Goal: Communication & Community: Answer question/provide support

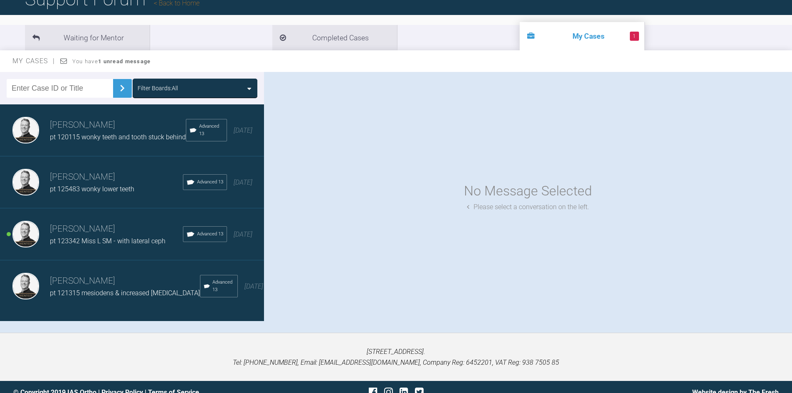
scroll to position [83, 0]
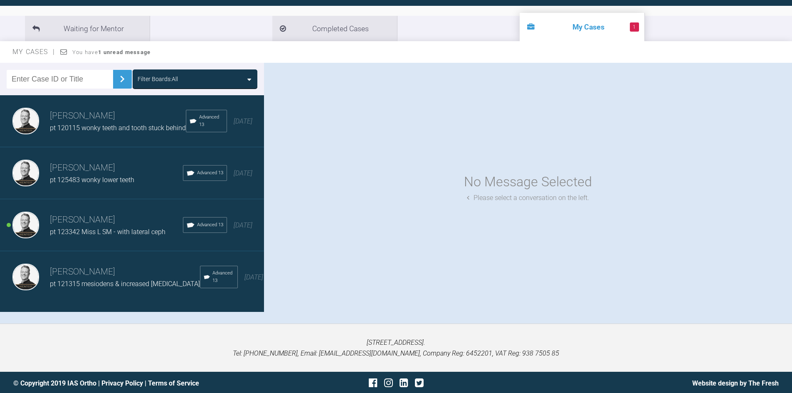
click at [100, 131] on span "pt 120115 wonky teeth and tooth stuck behind" at bounding box center [118, 128] width 136 height 8
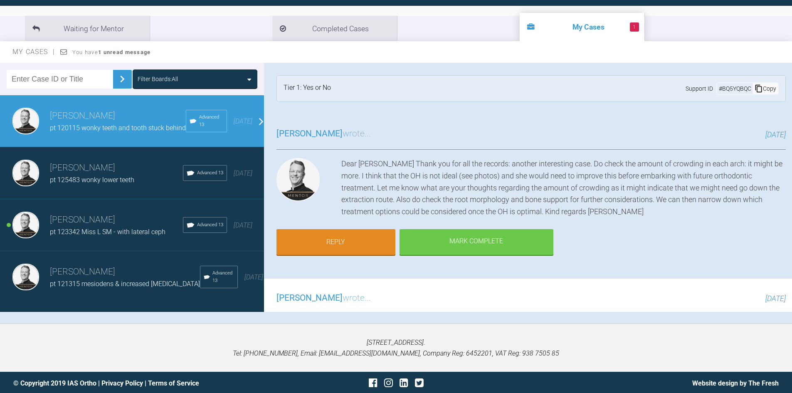
click at [102, 175] on h3 "[PERSON_NAME]" at bounding box center [116, 168] width 133 height 14
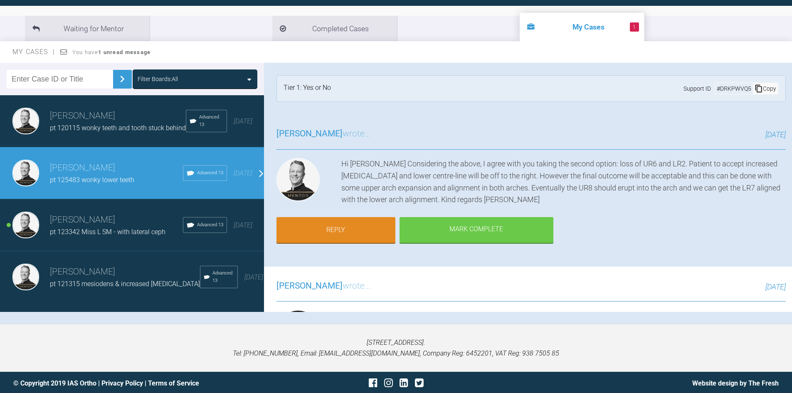
click at [100, 117] on h3 "[PERSON_NAME]" at bounding box center [118, 116] width 136 height 14
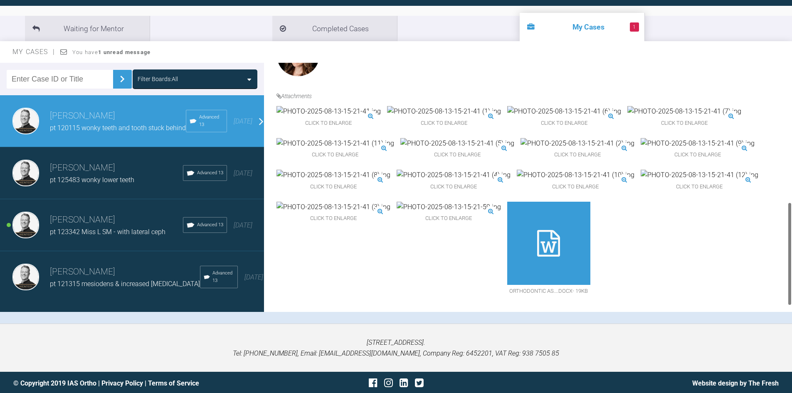
scroll to position [308, 0]
click at [108, 184] on span "pt 125483 wonky lower teeth" at bounding box center [92, 180] width 84 height 8
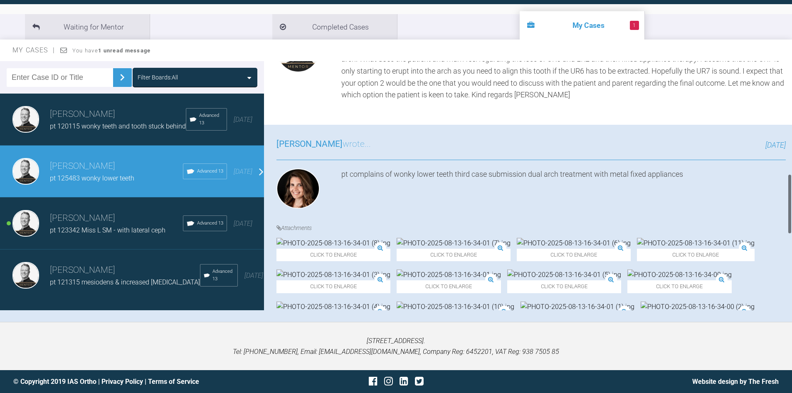
scroll to position [442, 0]
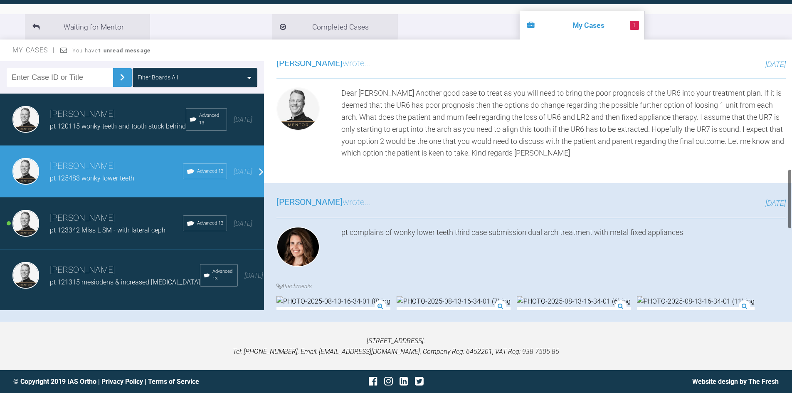
click at [100, 234] on span "pt 123342 Miss L SM - with lateral ceph" at bounding box center [108, 230] width 116 height 8
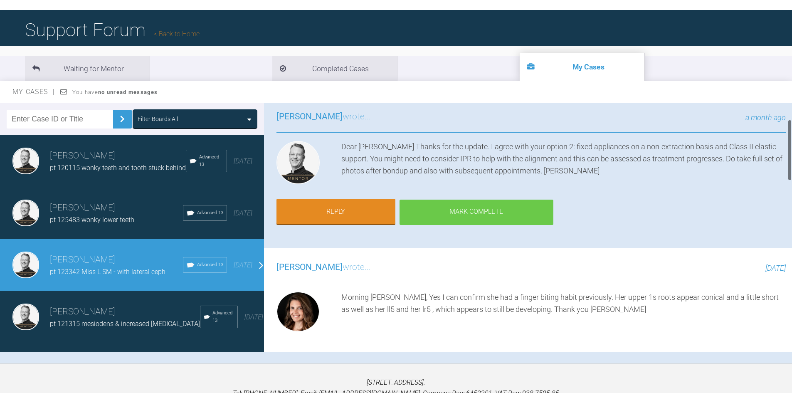
scroll to position [0, 0]
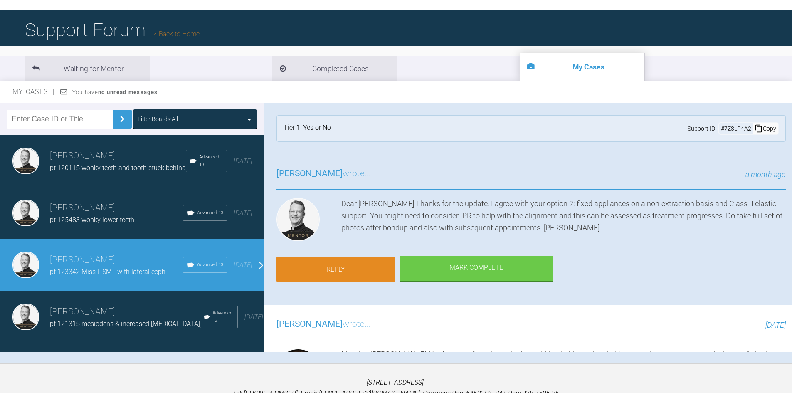
click at [354, 266] on link "Reply" at bounding box center [335, 269] width 119 height 26
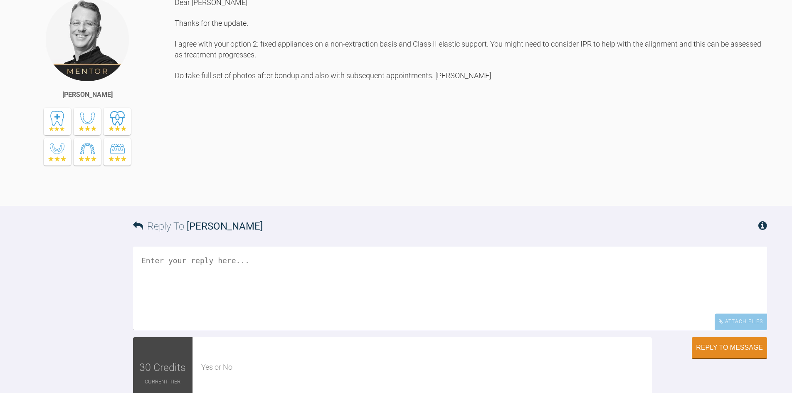
scroll to position [1206, 0]
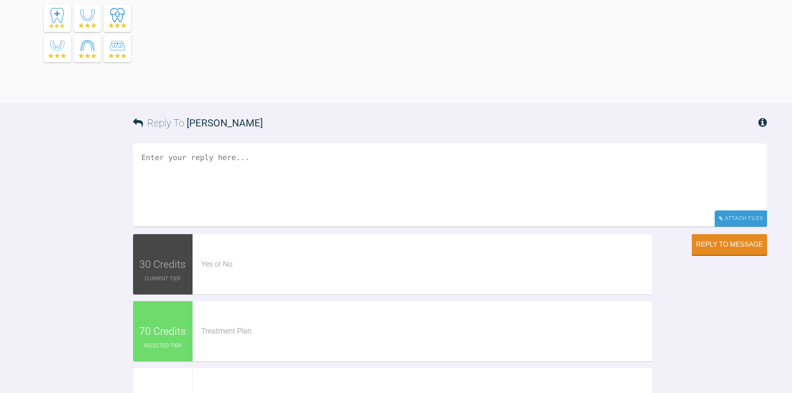
click at [746, 226] on div "Attach Files" at bounding box center [740, 218] width 52 height 16
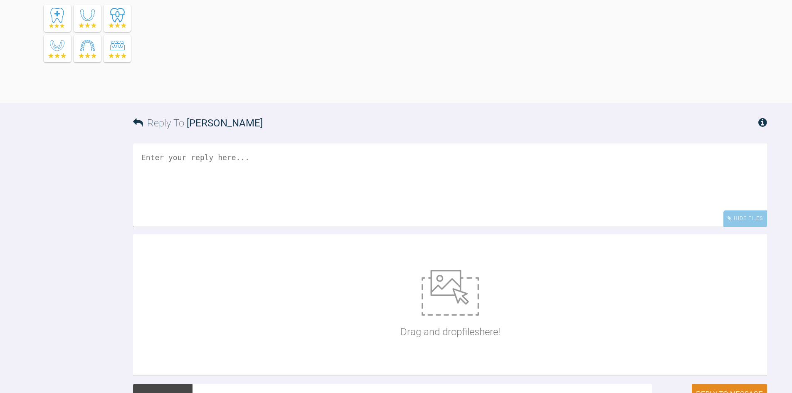
scroll to position [1372, 0]
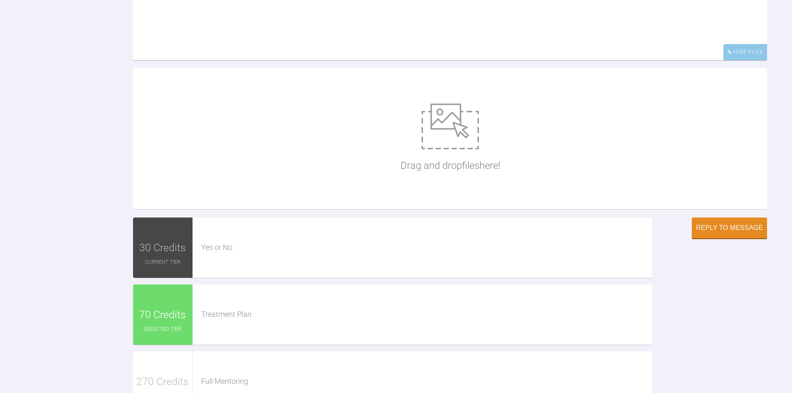
click at [456, 149] on img at bounding box center [449, 126] width 57 height 46
type input "C:\fakepath\3B292FE1-FFD2-4C95-B364-91CBEA79F52C.JPG"
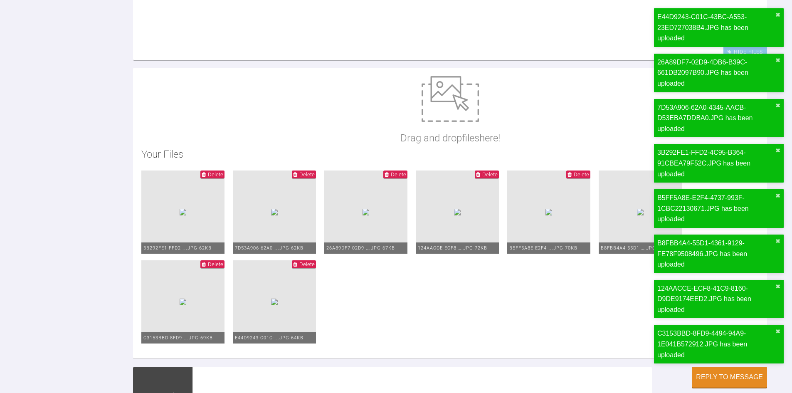
click at [208, 54] on textarea at bounding box center [450, 18] width 634 height 83
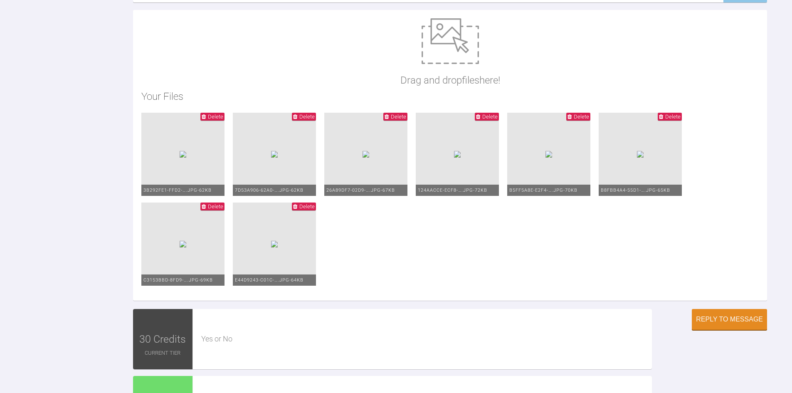
scroll to position [1523, 0]
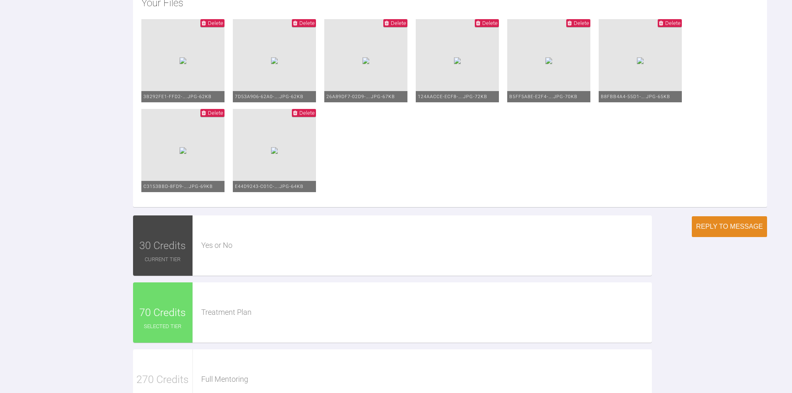
type textarea "Hi James, I have attached the images of the brace fit appointment. I placed 012…"
click at [708, 230] on div "Reply to Message" at bounding box center [729, 226] width 67 height 7
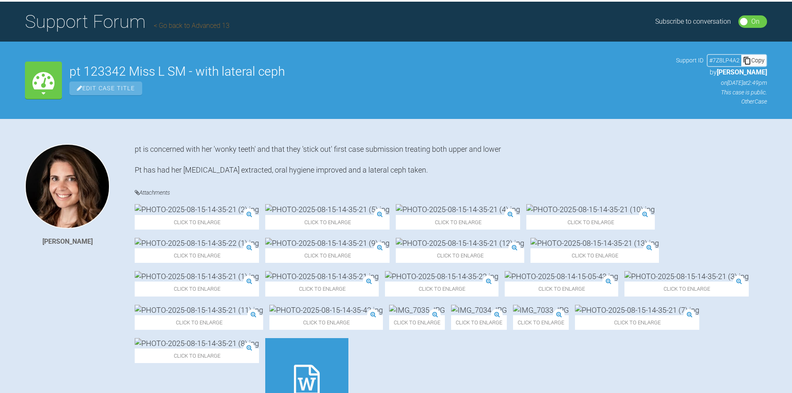
scroll to position [0, 0]
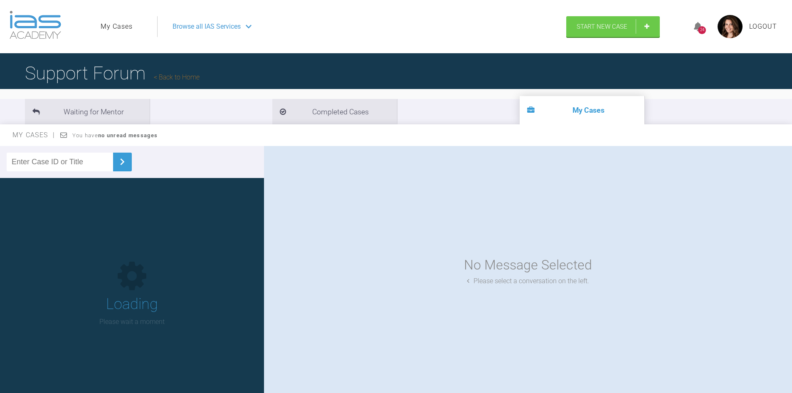
scroll to position [43, 0]
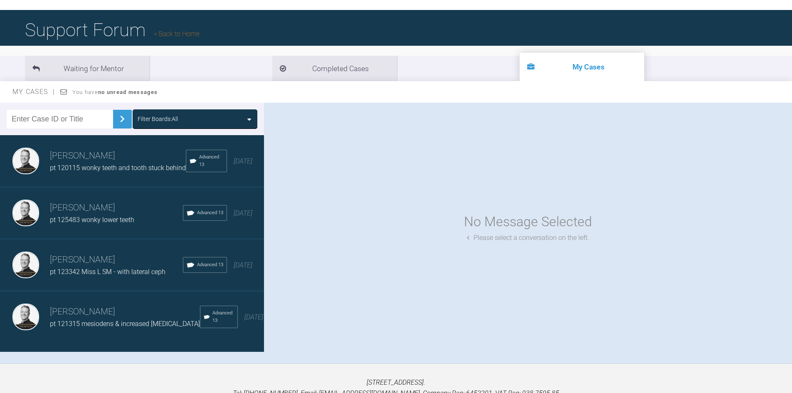
click at [104, 326] on span "pt 121315 mesiodens & increased Overjet" at bounding box center [125, 324] width 150 height 8
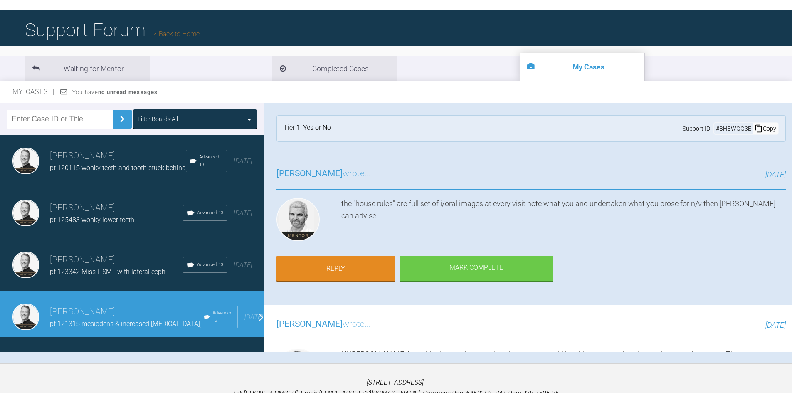
click at [87, 261] on h3 "James Stubbs" at bounding box center [116, 260] width 133 height 14
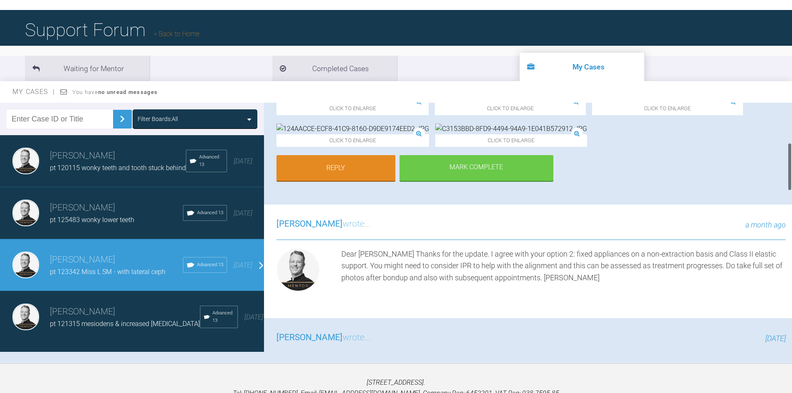
scroll to position [208, 0]
click at [353, 181] on link "Reply" at bounding box center [335, 168] width 119 height 26
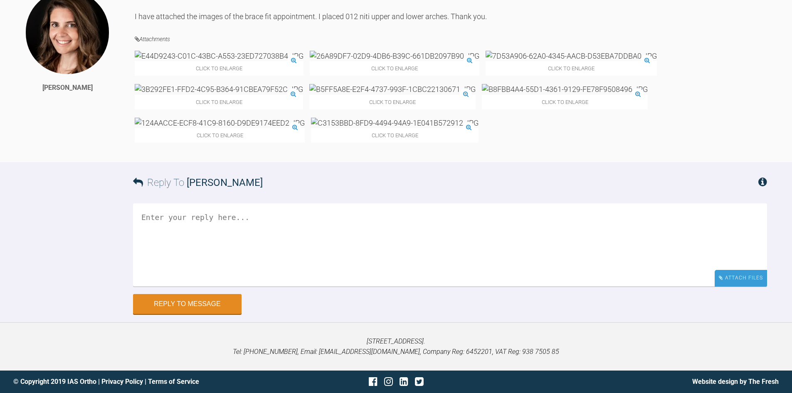
scroll to position [1518, 0]
click at [227, 208] on textarea at bounding box center [450, 244] width 634 height 83
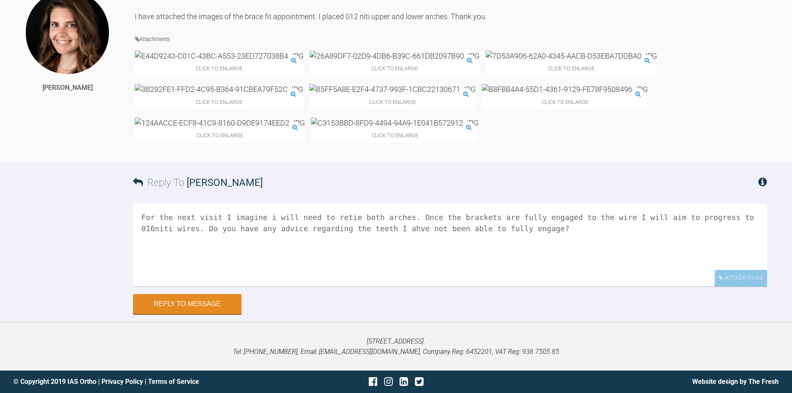
click at [371, 229] on textarea "For the next visit I imagine i will need to retie both arches. Once the bracket…" at bounding box center [450, 244] width 634 height 83
click at [510, 230] on textarea "For the next visit I imagine i will need to retie both arches. Once the bracket…" at bounding box center [450, 244] width 634 height 83
type textarea "For the next visit I imagine i will need to retie both arches. Once the bracket…"
click at [758, 182] on icon at bounding box center [762, 182] width 9 height 10
click at [764, 182] on icon at bounding box center [762, 182] width 9 height 10
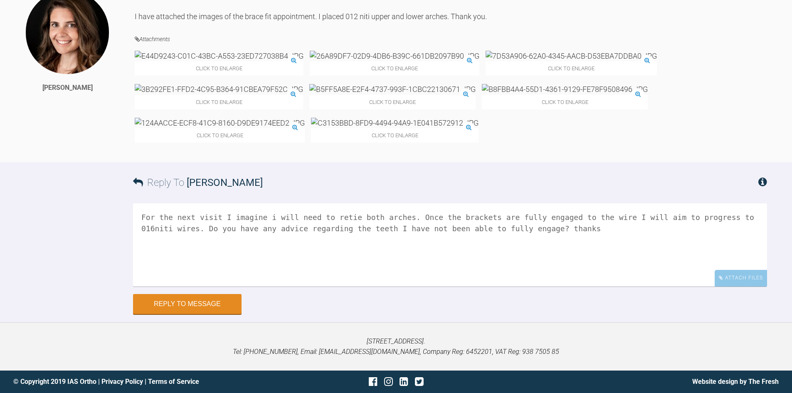
click at [223, 180] on span "Alexandra Lee" at bounding box center [225, 183] width 76 height 12
click at [228, 187] on span "Alexandra Lee" at bounding box center [225, 183] width 76 height 12
drag, startPoint x: 483, startPoint y: 232, endPoint x: 110, endPoint y: 208, distance: 374.3
click at [110, 208] on div "Reply To Alexandra Lee For the next visit I imagine i will need to retie both a…" at bounding box center [396, 237] width 792 height 151
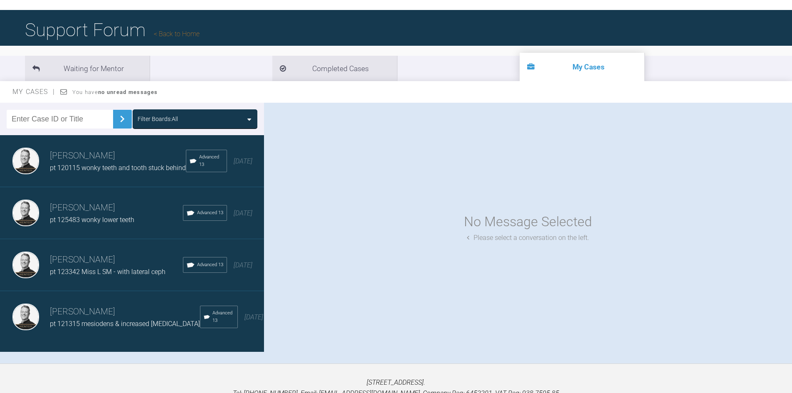
click at [97, 172] on span "pt 120115 wonky teeth and tooth stuck behind" at bounding box center [118, 168] width 136 height 8
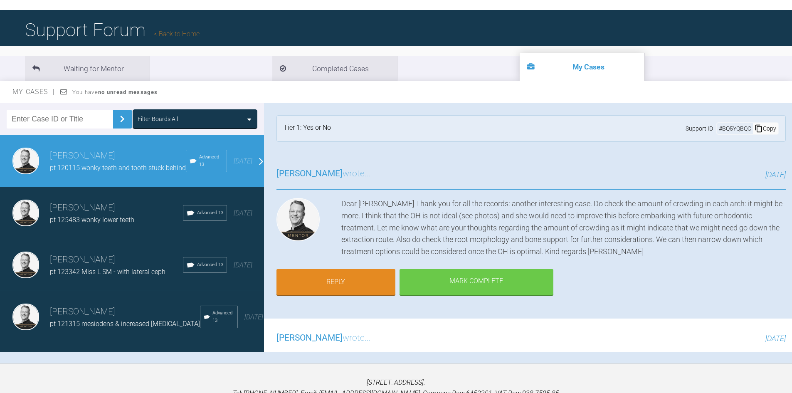
click at [75, 224] on span "pt 125483 wonky lower teeth" at bounding box center [92, 220] width 84 height 8
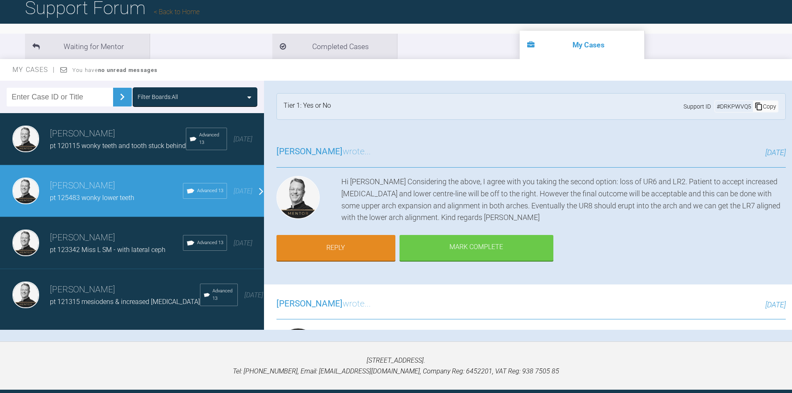
scroll to position [85, 0]
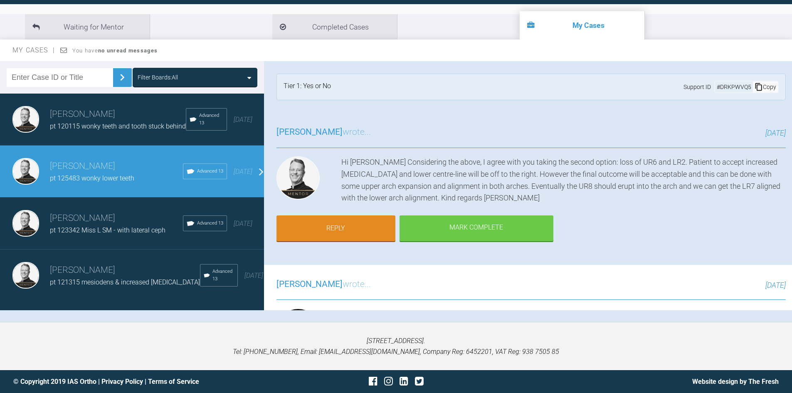
click at [97, 243] on div "James Stubbs pt 123342 Miss L SM - with lateral ceph Advanced 13 2 months ago" at bounding box center [135, 223] width 270 height 52
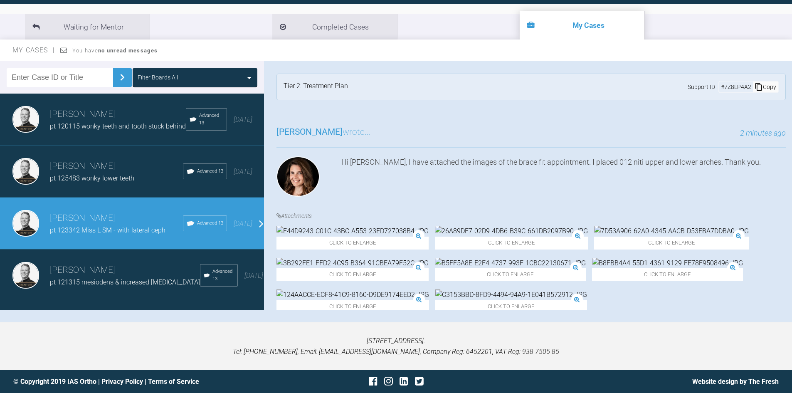
click at [97, 268] on div "James Stubbs pt 121315 mesiodens & increased Overjet Advanced 13 3 months ago" at bounding box center [135, 275] width 270 height 52
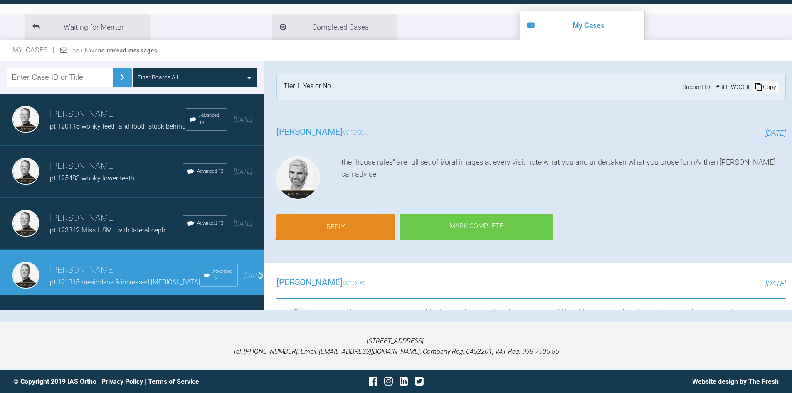
click at [99, 225] on h3 "James Stubbs" at bounding box center [116, 218] width 133 height 14
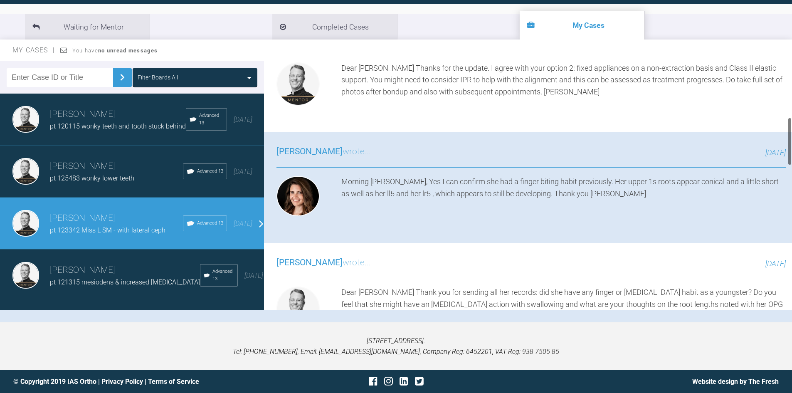
scroll to position [291, 0]
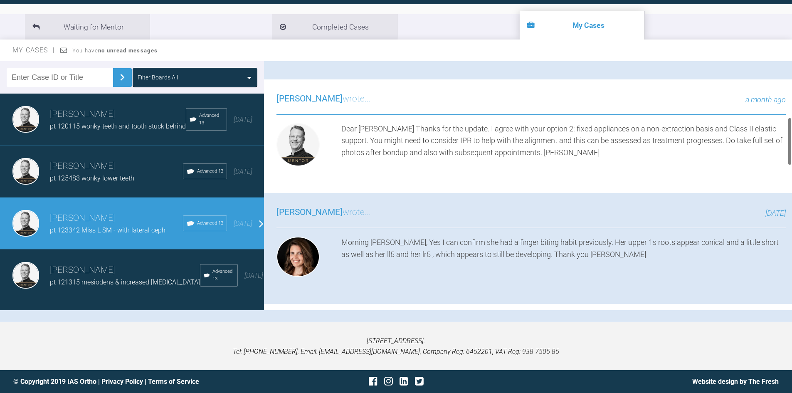
click at [311, 103] on span "James Stubbs" at bounding box center [309, 98] width 66 height 10
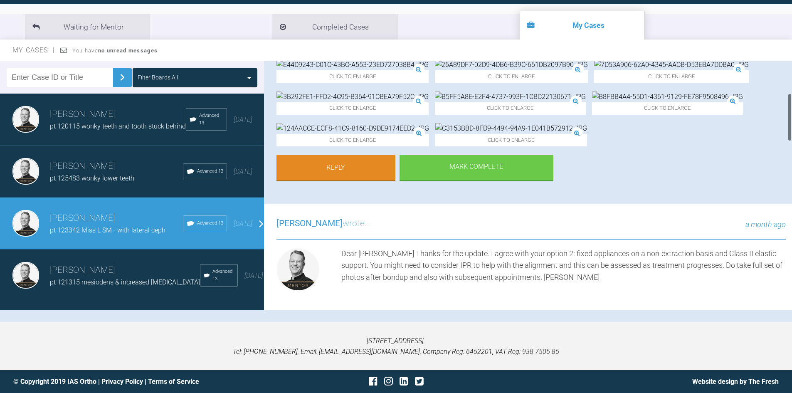
click at [348, 155] on div "Click to enlarge Click to enlarge Click to enlarge Click to enlarge Click to en…" at bounding box center [530, 106] width 509 height 95
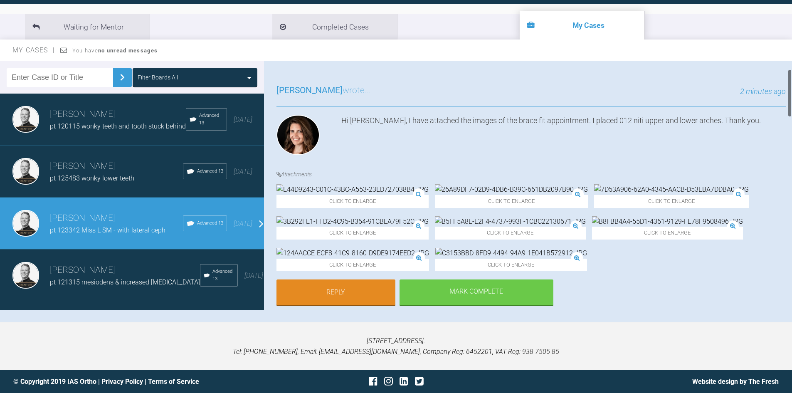
click at [439, 145] on div "Hi James, I have attached the images of the brace fit appointment. I placed 012…" at bounding box center [563, 137] width 444 height 44
click at [442, 144] on div "Hi James, I have attached the images of the brace fit appointment. I placed 012…" at bounding box center [563, 137] width 444 height 44
drag, startPoint x: 709, startPoint y: 103, endPoint x: 714, endPoint y: 108, distance: 7.1
click at [711, 103] on div "Alexandra Lee wrote... 2 minutes ago" at bounding box center [530, 95] width 509 height 23
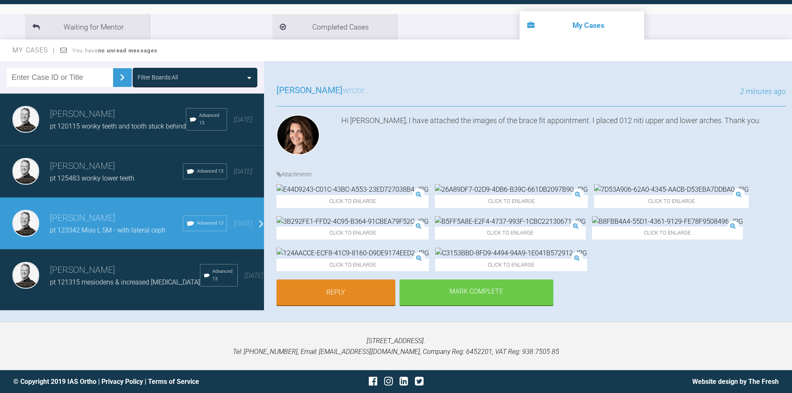
click at [725, 117] on div "Hi James, I have attached the images of the brace fit appointment. I placed 012…" at bounding box center [563, 137] width 444 height 44
drag, startPoint x: 725, startPoint y: 118, endPoint x: 728, endPoint y: 123, distance: 6.5
click at [725, 118] on div "Hi James, I have attached the images of the brace fit appointment. I placed 012…" at bounding box center [563, 137] width 444 height 44
click at [728, 123] on div "Hi James, I have attached the images of the brace fit appointment. I placed 012…" at bounding box center [563, 137] width 444 height 44
click at [731, 121] on div "Hi James, I have attached the images of the brace fit appointment. I placed 012…" at bounding box center [563, 137] width 444 height 44
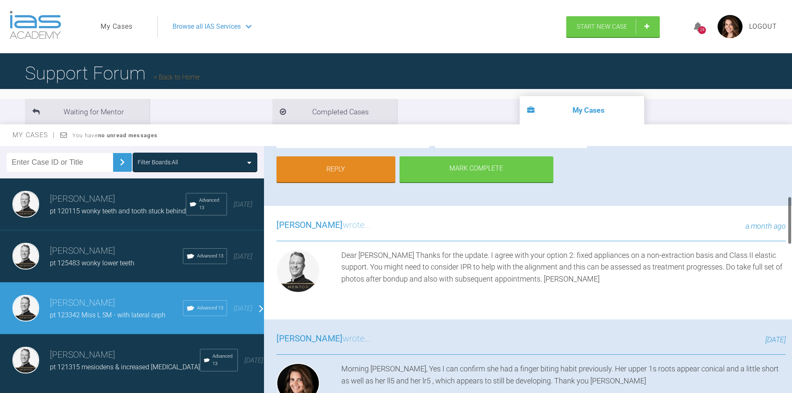
scroll to position [291, 0]
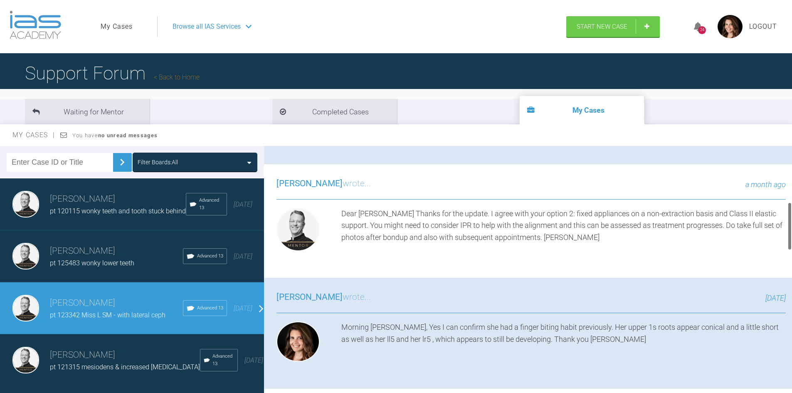
click at [374, 141] on link "Reply" at bounding box center [335, 129] width 119 height 26
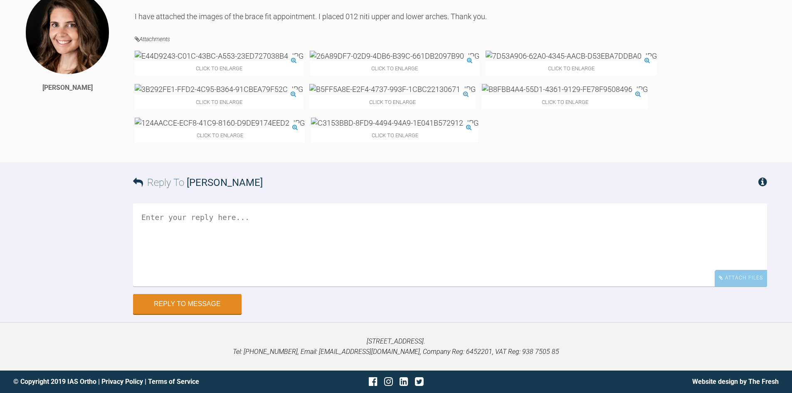
scroll to position [1518, 0]
click at [209, 220] on textarea at bounding box center [450, 244] width 634 height 83
paste textarea "For the next visit I imagine i will need to retie both arches. Once the bracket…"
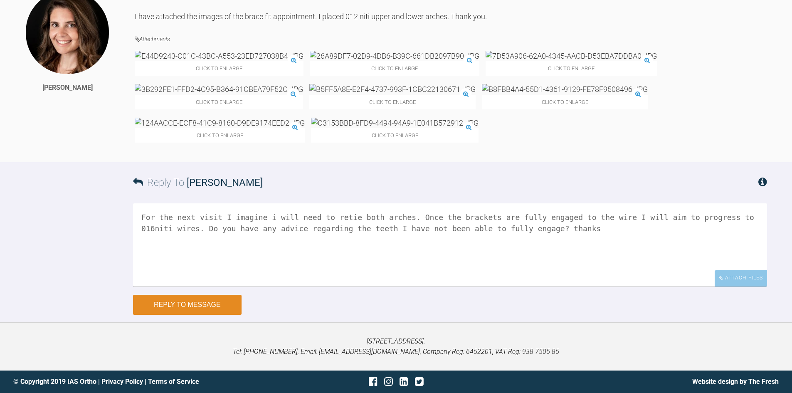
type textarea "For the next visit I imagine i will need to retie both arches. Once the bracket…"
click at [224, 302] on button "Reply to Message" at bounding box center [187, 305] width 108 height 20
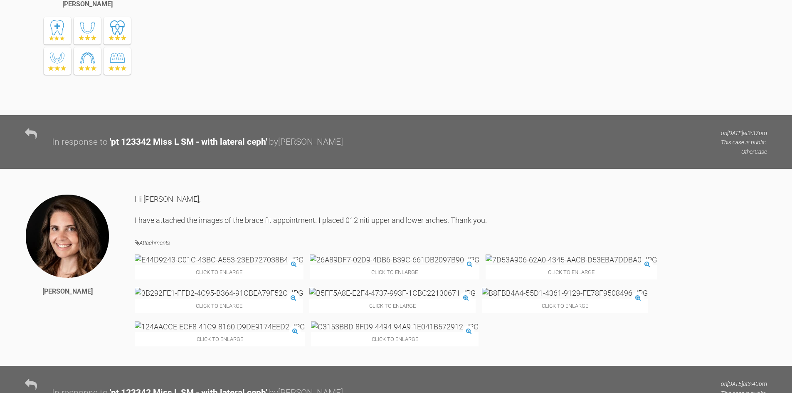
scroll to position [1080, 0]
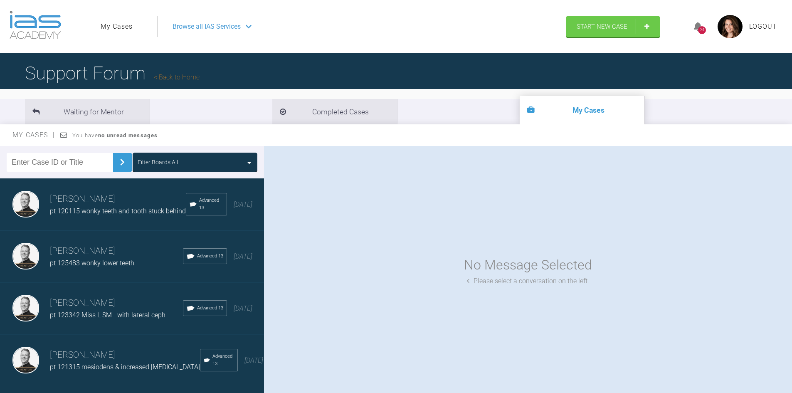
click at [126, 210] on span "pt 120115 wonky teeth and tooth stuck behind" at bounding box center [118, 211] width 136 height 8
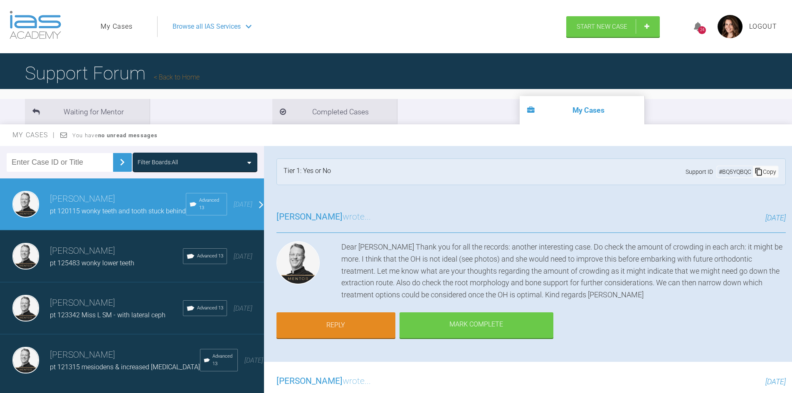
click at [116, 247] on div "James Stubbs pt 125483 wonky lower teeth Advanced 13 2 months ago" at bounding box center [135, 256] width 270 height 52
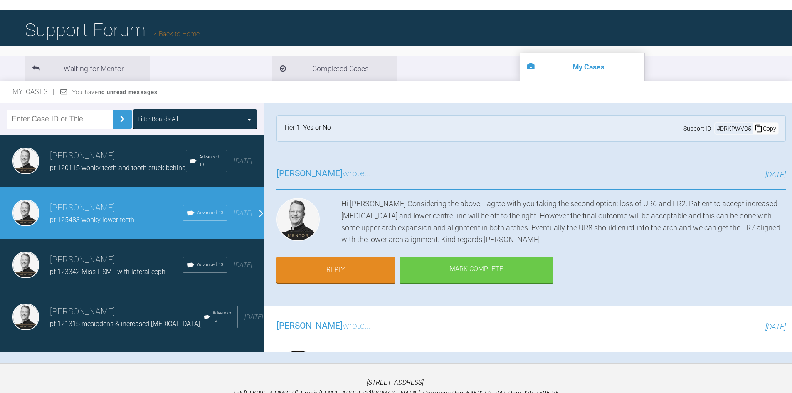
scroll to position [83, 0]
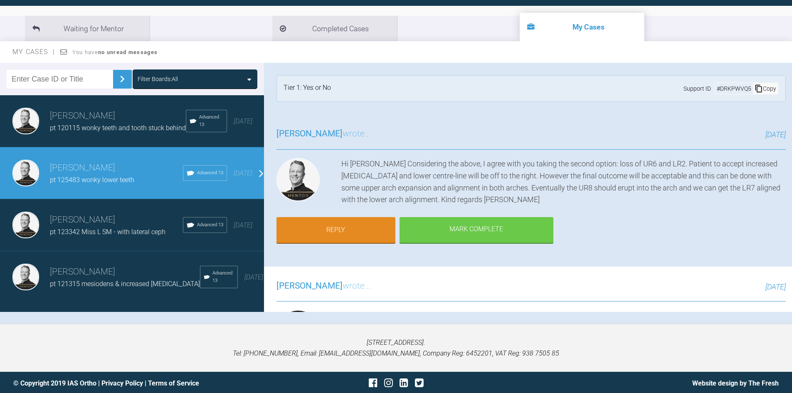
click at [109, 234] on span "pt 123342 Miss L SM - with lateral ceph" at bounding box center [108, 232] width 116 height 8
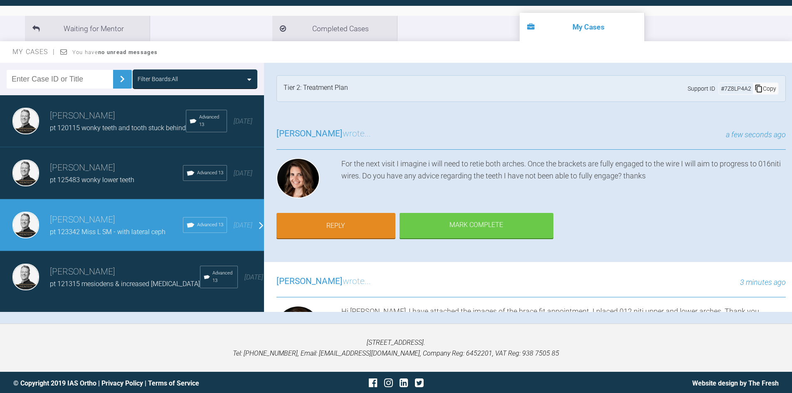
click at [104, 262] on div "James Stubbs pt 121315 mesiodens & increased Overjet Advanced 13 3 months ago" at bounding box center [135, 277] width 270 height 52
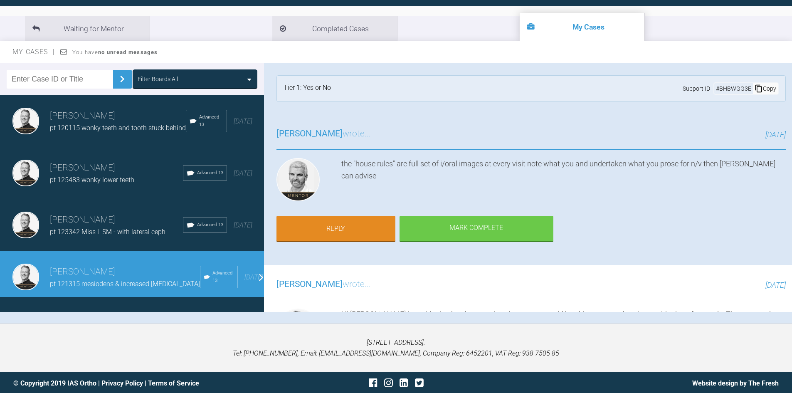
click at [109, 227] on h3 "James Stubbs" at bounding box center [116, 220] width 133 height 14
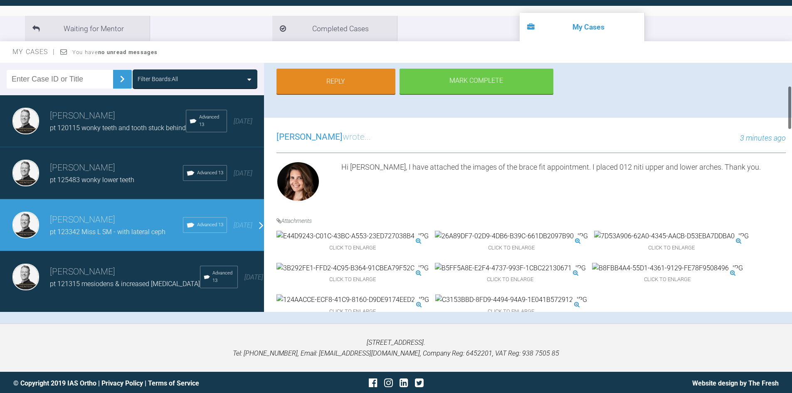
scroll to position [125, 0]
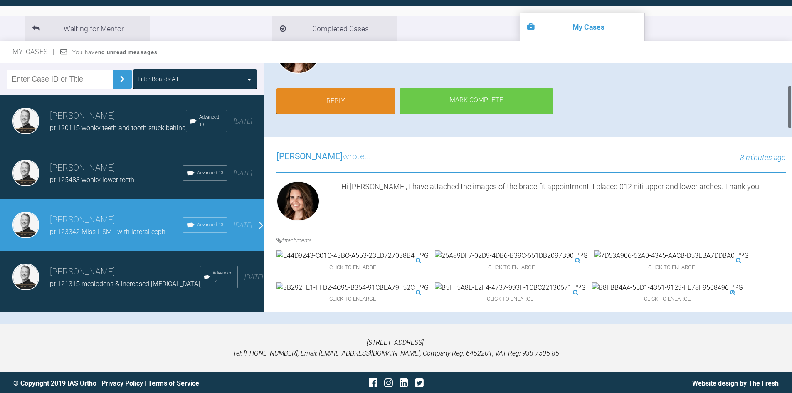
click at [89, 279] on h3 "James Stubbs" at bounding box center [125, 272] width 150 height 14
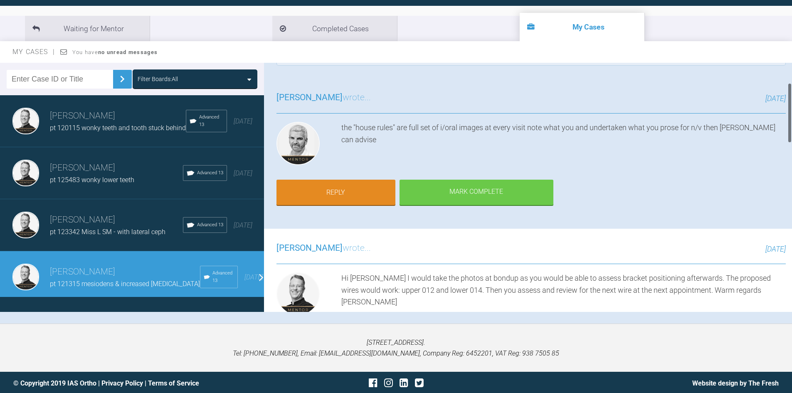
scroll to position [83, 0]
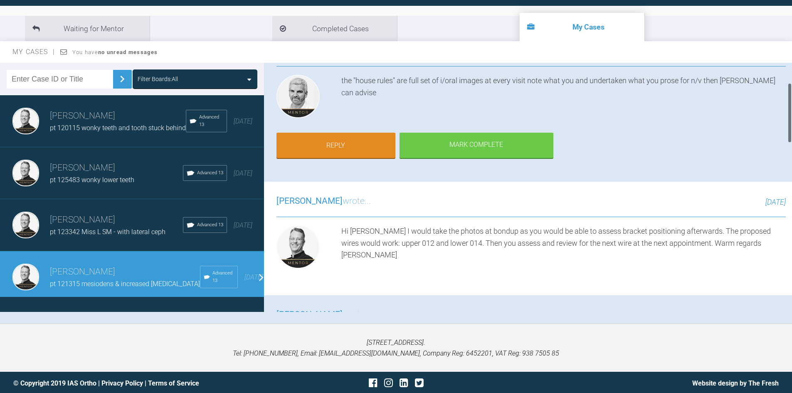
click at [324, 201] on span "James Stubbs" at bounding box center [309, 201] width 66 height 10
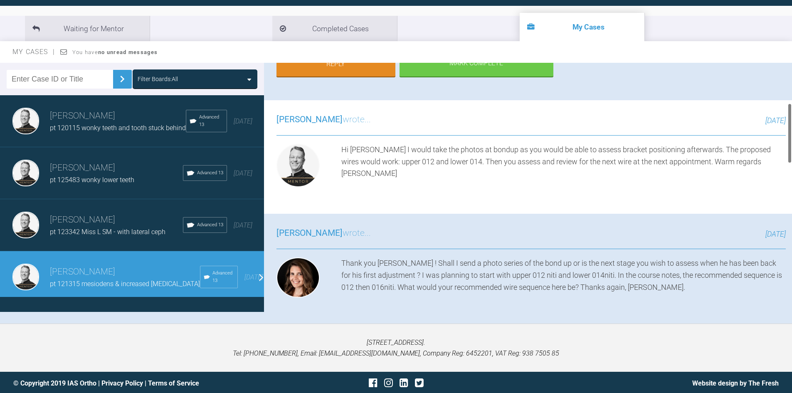
scroll to position [166, 0]
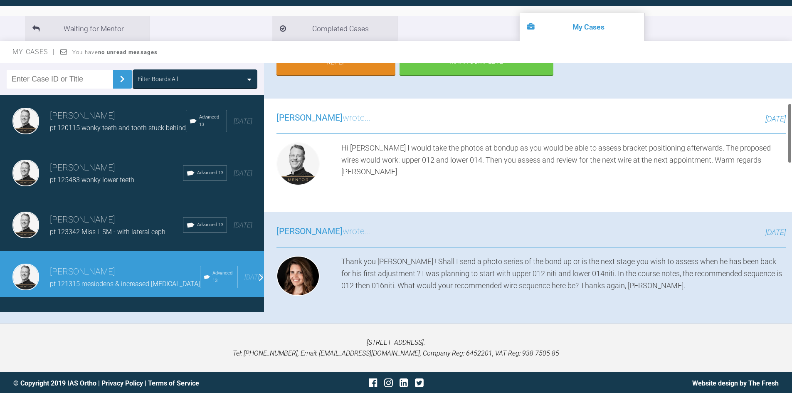
click at [451, 199] on div "James Stubbs wrote... 3 months ago Hi Alexandra I would take the photos at bond…" at bounding box center [531, 154] width 534 height 113
click at [307, 116] on span "James Stubbs" at bounding box center [309, 118] width 66 height 10
click at [593, 150] on div "Hi Alexandra I would take the photos at bondup as you would be able to assess b…" at bounding box center [563, 165] width 444 height 47
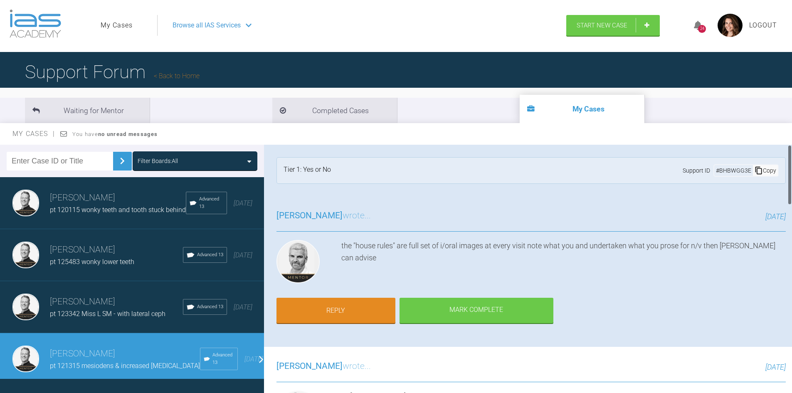
scroll to position [0, 0]
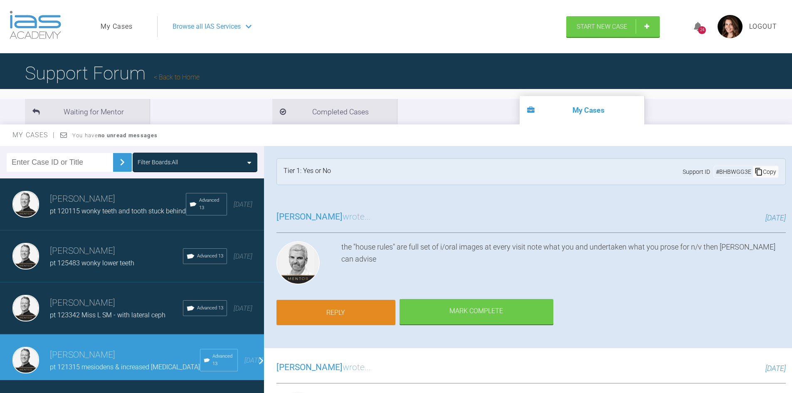
click at [376, 315] on link "Reply" at bounding box center [335, 313] width 119 height 26
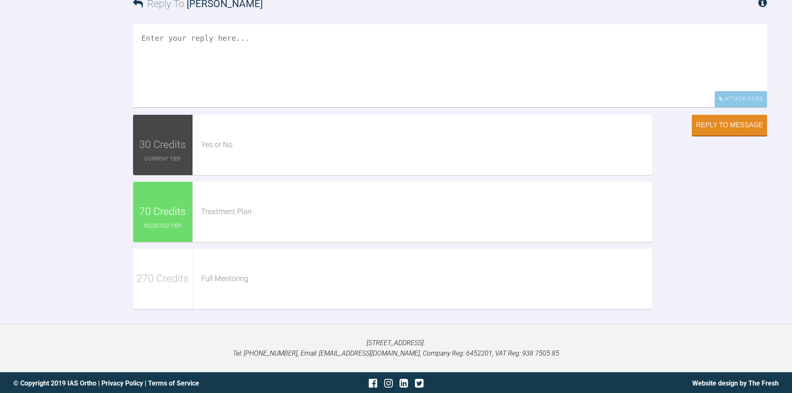
scroll to position [1619, 0]
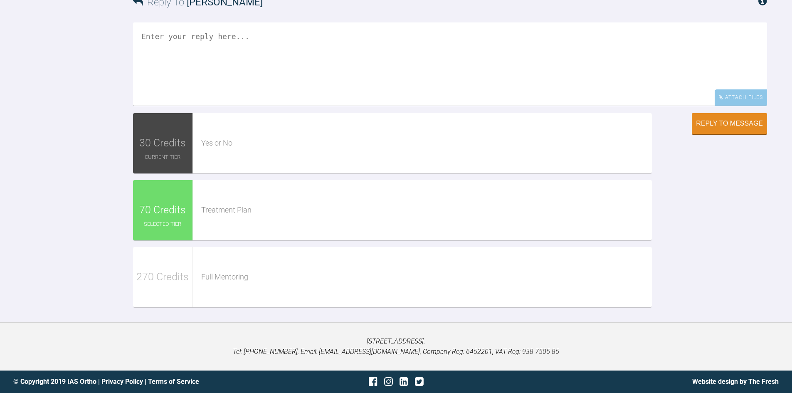
click at [199, 22] on div "Reply To Ross Hobson" at bounding box center [450, 2] width 634 height 41
click at [207, 59] on textarea at bounding box center [450, 63] width 634 height 83
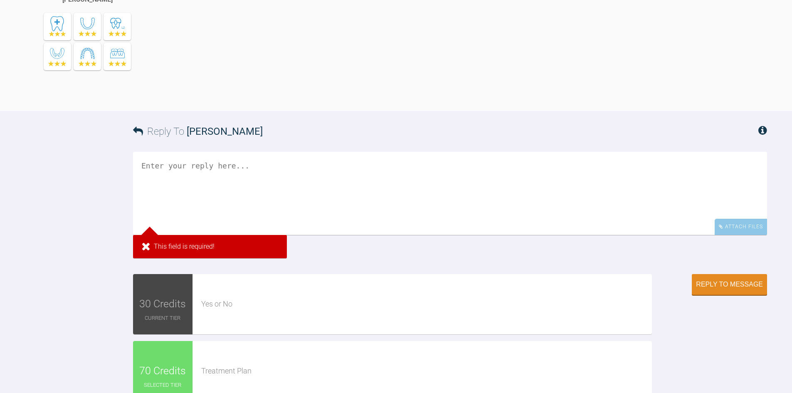
scroll to position [1494, 0]
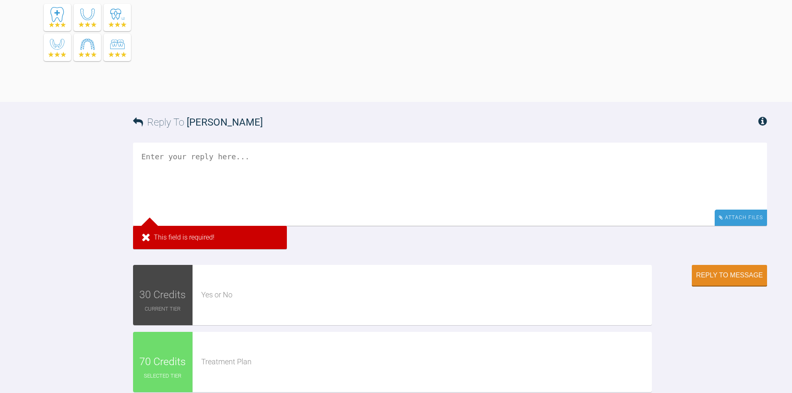
click at [752, 226] on div "Attach Files" at bounding box center [740, 217] width 52 height 16
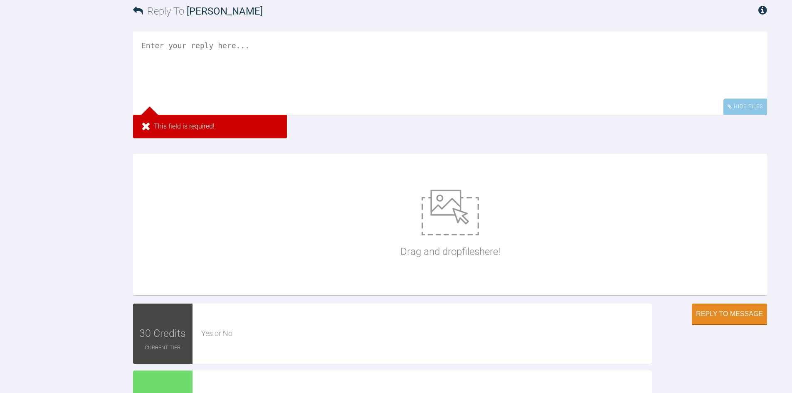
scroll to position [1619, 0]
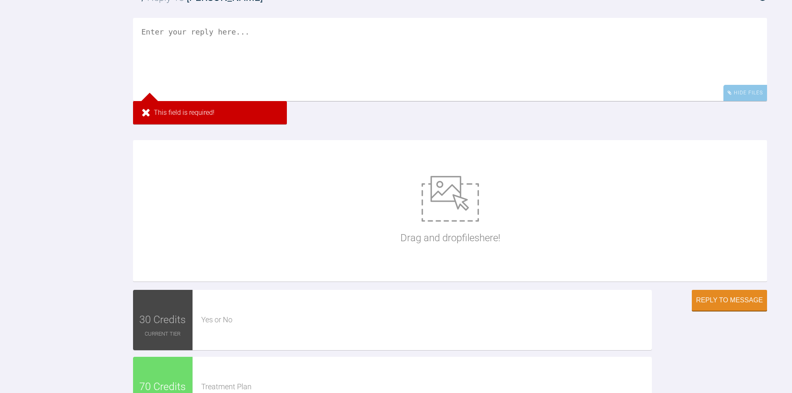
click at [424, 221] on img at bounding box center [449, 199] width 57 height 46
type input "C:\fakepath\1d2cc496-2e7a-4a59-9fa7-ac08bed69aed.JPG"
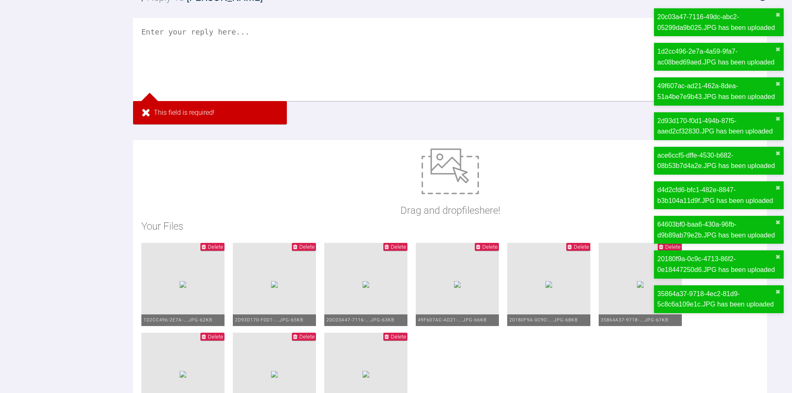
click at [234, 56] on textarea at bounding box center [450, 59] width 634 height 83
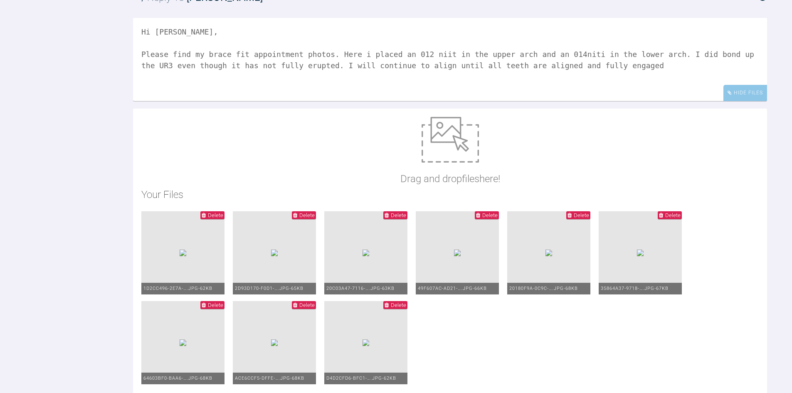
click at [429, 80] on textarea "Hi James, Please find my brace fit appointment photos. Here i placed an 012 nii…" at bounding box center [450, 59] width 634 height 83
click at [571, 87] on textarea "Hi James, Please find my brace fit appointment photos. Here i placed an 012 nit…" at bounding box center [450, 59] width 634 height 83
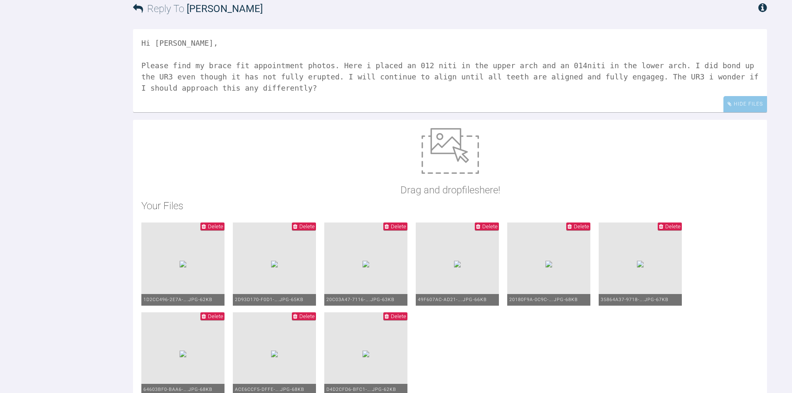
scroll to position [1536, 0]
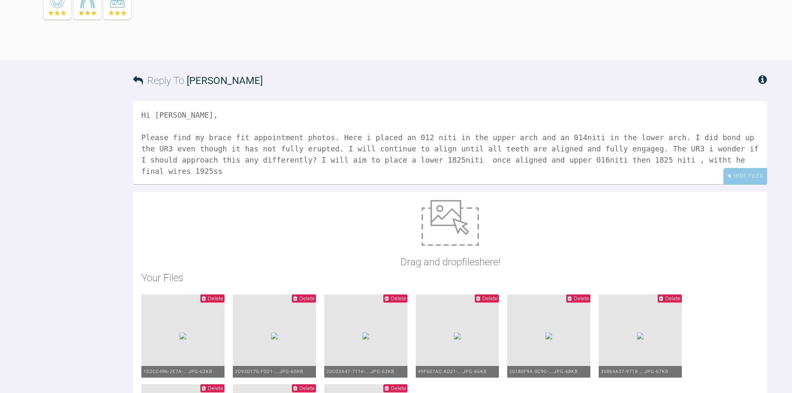
click at [582, 181] on textarea "Hi James, Please find my brace fit appointment photos. Here i placed an 012 nit…" at bounding box center [450, 142] width 634 height 83
click at [594, 181] on textarea "Hi James, Please find my brace fit appointment photos. Here i placed an 012 nit…" at bounding box center [450, 142] width 634 height 83
click at [680, 184] on textarea "Hi James, Please find my brace fit appointment photos. Here i placed an 012 nit…" at bounding box center [450, 142] width 634 height 83
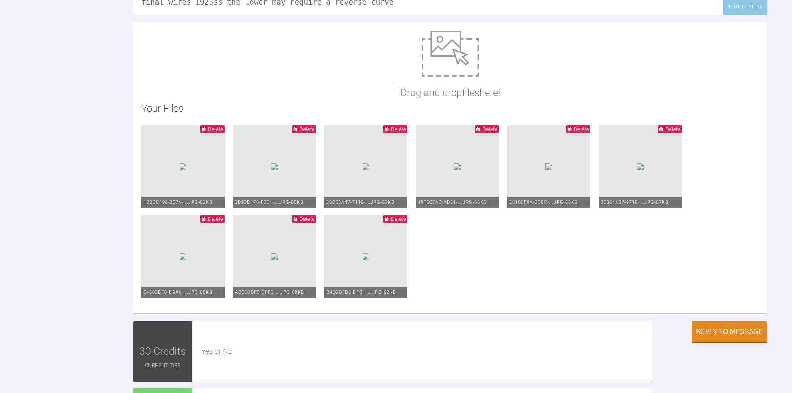
scroll to position [1619, 0]
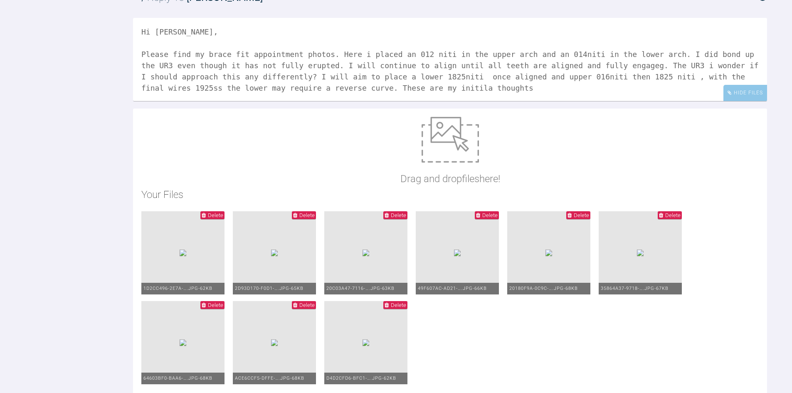
click at [344, 101] on textarea "Hi James, Please find my brace fit appointment photos. Here i placed an 012 nit…" at bounding box center [450, 59] width 634 height 83
click at [385, 101] on textarea "Hi James, Please find my brace fit appointment photos. Here i placed an 012 nit…" at bounding box center [450, 59] width 634 height 83
click at [379, 101] on textarea "Hi James, Please find my brace fit appointment photos. Here i placed an 012 nit…" at bounding box center [450, 59] width 634 height 83
click at [418, 77] on textarea "Hi James, Please find my brace fit appointment photos. Here i placed an 012 nit…" at bounding box center [450, 59] width 634 height 83
click at [558, 101] on textarea "Hi James, Please find my brace fit appointment photos. Here i placed an 012 Nit…" at bounding box center [450, 59] width 634 height 83
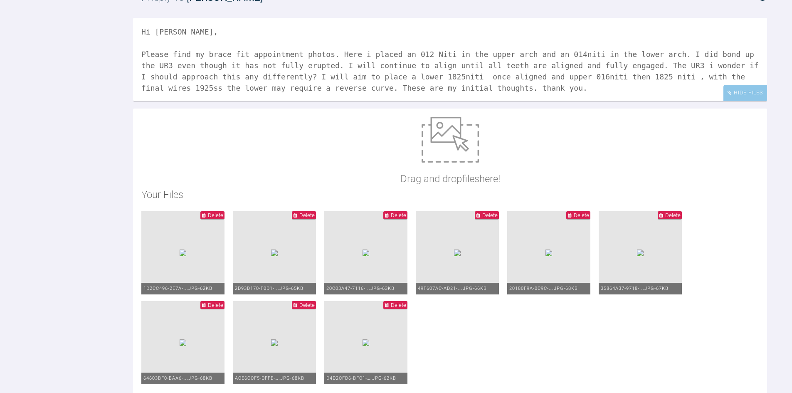
click at [560, 101] on textarea "Hi James, Please find my brace fit appointment photos. Here i placed an 012 Nit…" at bounding box center [450, 59] width 634 height 83
click at [424, 77] on textarea "Hi James, Please find my brace fit appointment photos. Here i placed an 012 Nit…" at bounding box center [450, 59] width 634 height 83
drag, startPoint x: 425, startPoint y: 77, endPoint x: 414, endPoint y: 82, distance: 12.8
click at [413, 82] on textarea "Hi James, Please find my brace fit appointment photos. Here i placed an 012 Nit…" at bounding box center [450, 59] width 634 height 83
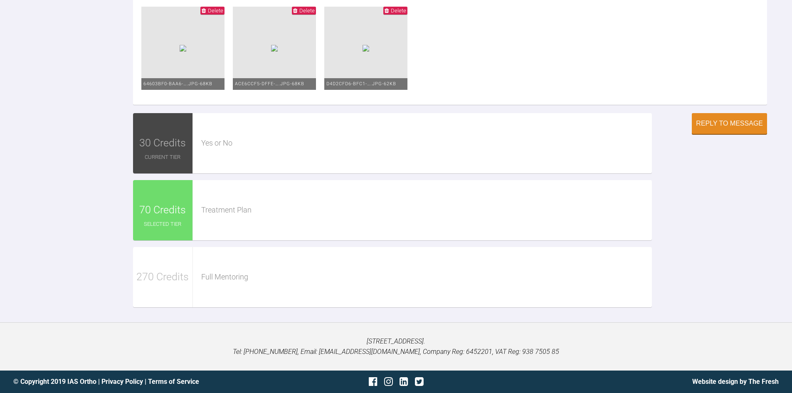
scroll to position [1951, 0]
type textarea "Hi James, Please find my brace fit appointment photos. Here i placed an 012 Nit…"
click at [711, 128] on div "Reply to Message" at bounding box center [729, 123] width 67 height 7
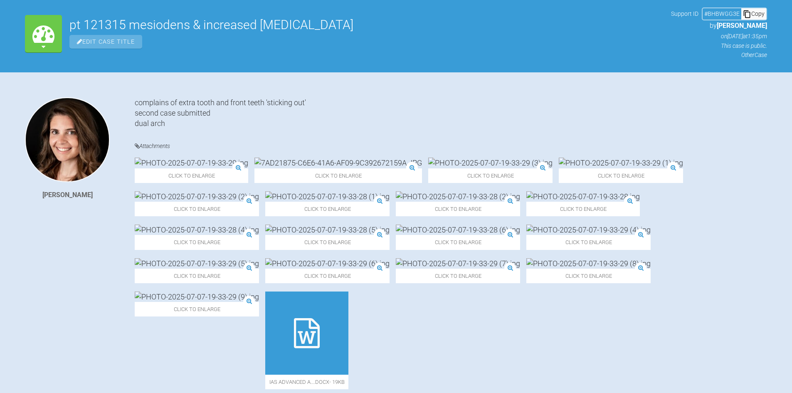
scroll to position [0, 0]
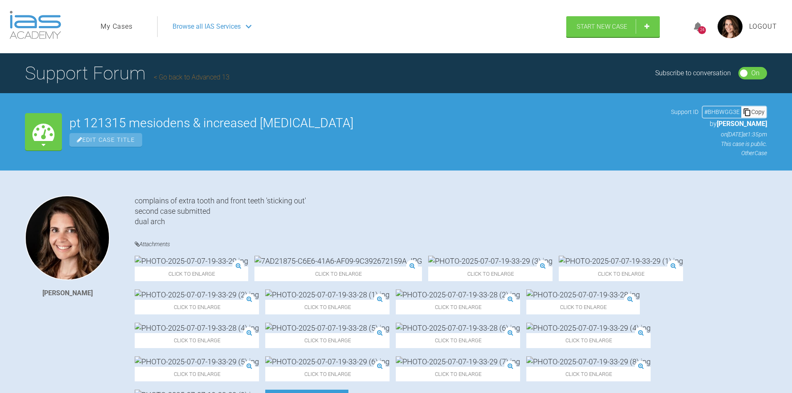
click at [116, 27] on link "My Cases" at bounding box center [117, 26] width 32 height 11
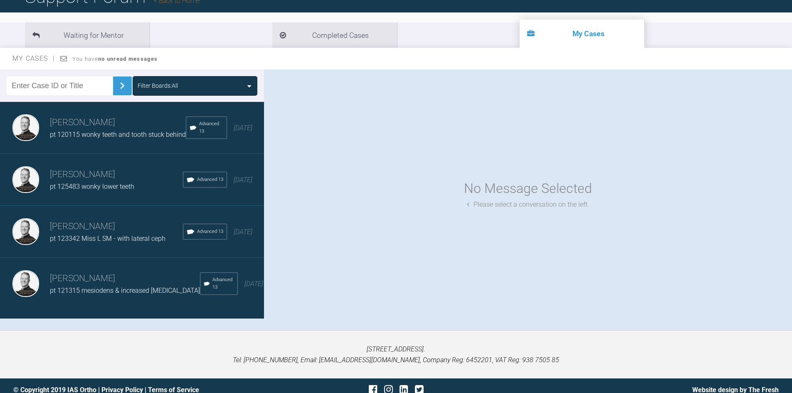
scroll to position [85, 0]
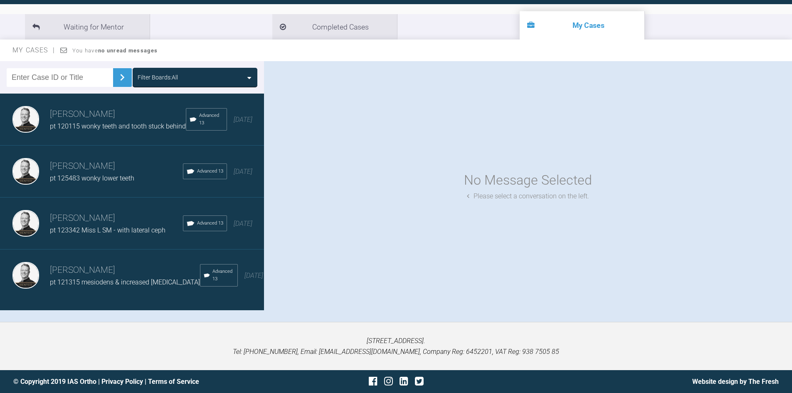
click at [101, 182] on span "pt 125483 wonky lower teeth" at bounding box center [92, 178] width 84 height 8
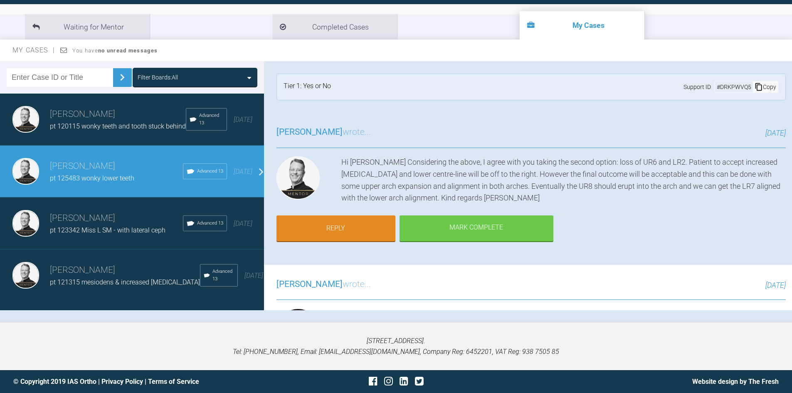
click at [106, 225] on h3 "James Stubbs" at bounding box center [116, 218] width 133 height 14
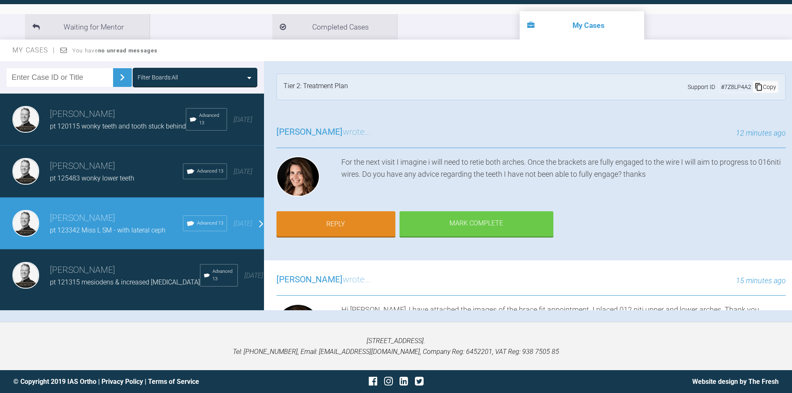
click at [100, 182] on span "pt 125483 wonky lower teeth" at bounding box center [92, 178] width 84 height 8
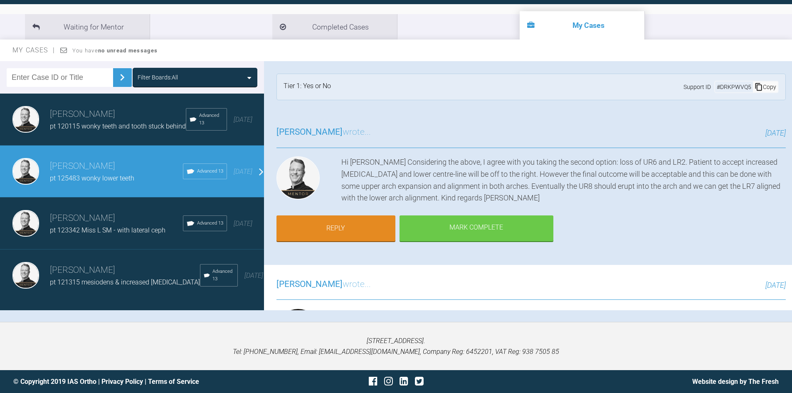
click at [106, 285] on span "pt 121315 mesiodens & increased Overjet" at bounding box center [125, 282] width 150 height 8
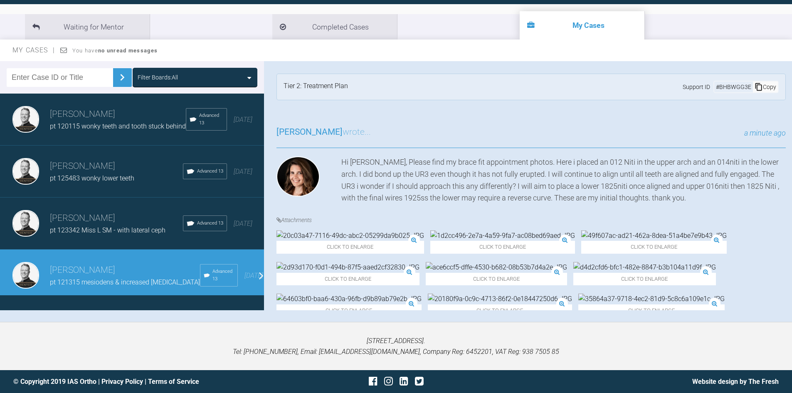
click at [91, 180] on span "pt 125483 wonky lower teeth" at bounding box center [92, 178] width 84 height 8
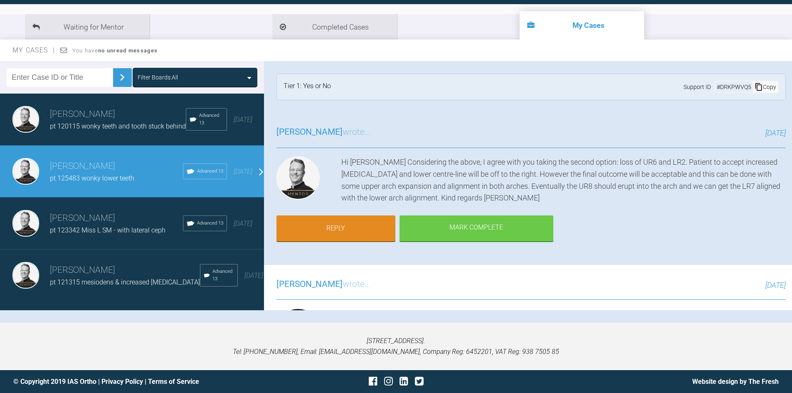
click at [108, 129] on span "pt 120115 wonky teeth and tooth stuck behind" at bounding box center [118, 126] width 136 height 8
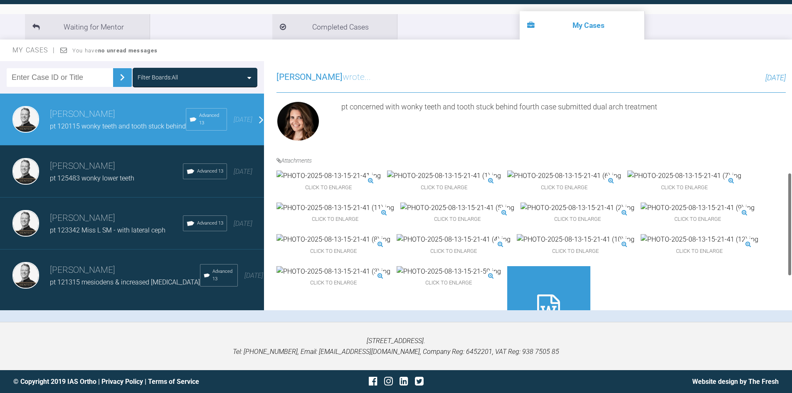
scroll to position [308, 0]
